Goal: Task Accomplishment & Management: Use online tool/utility

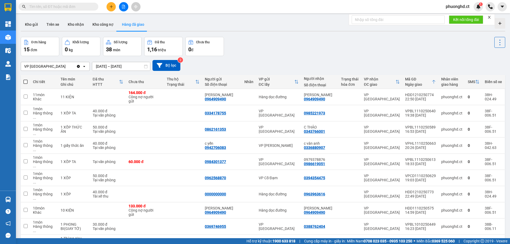
click at [490, 16] on icon "close" at bounding box center [489, 17] width 3 height 3
click at [54, 22] on button "Trên xe" at bounding box center [52, 24] width 21 height 13
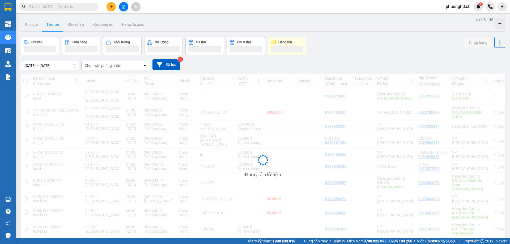
click at [98, 63] on div "Chọn văn phòng nhận" at bounding box center [112, 65] width 61 height 9
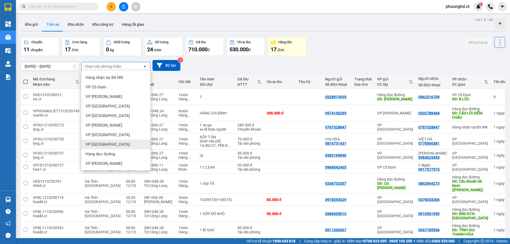
click at [90, 142] on span "VP [GEOGRAPHIC_DATA]" at bounding box center [108, 144] width 44 height 5
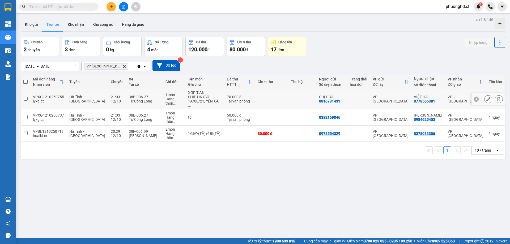
scroll to position [24, 0]
